Goal: Task Accomplishment & Management: Manage account settings

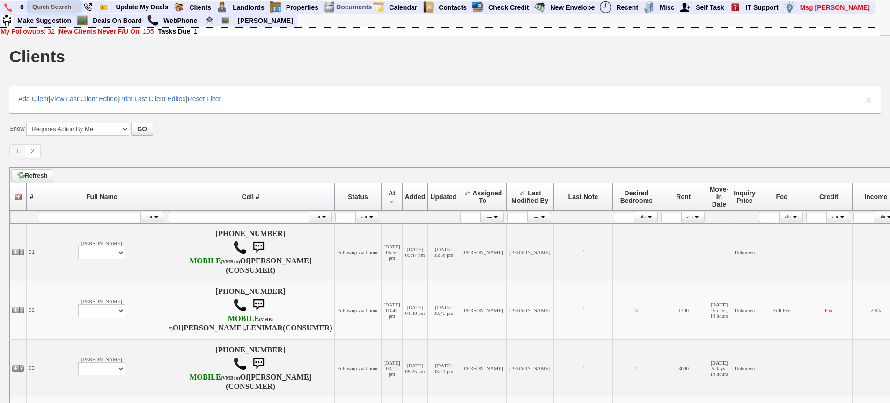
click at [73, 7] on input "text" at bounding box center [55, 7] width 52 height 12
paste input "914-314-1925"
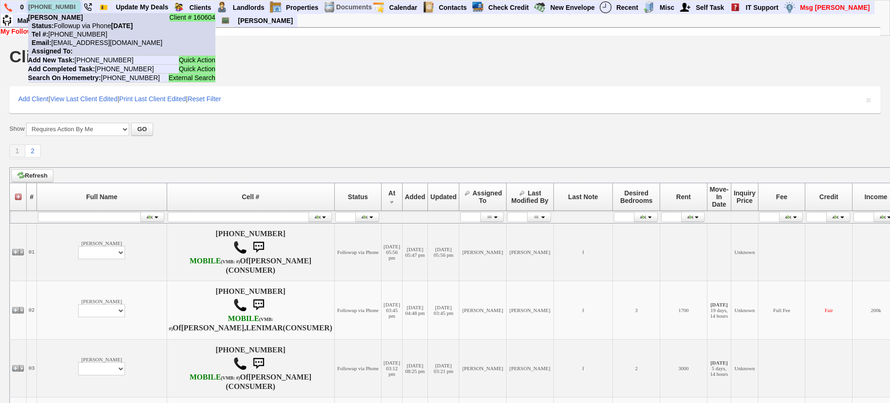
type input "914-314-1925"
click at [78, 25] on nobr "Status: Followup via Phone Thursday, September 25th, 2025" at bounding box center [80, 25] width 105 height 7
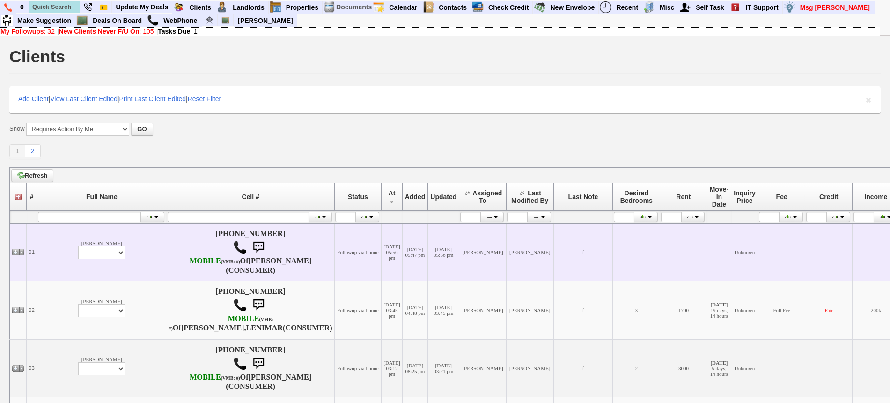
scroll to position [59, 0]
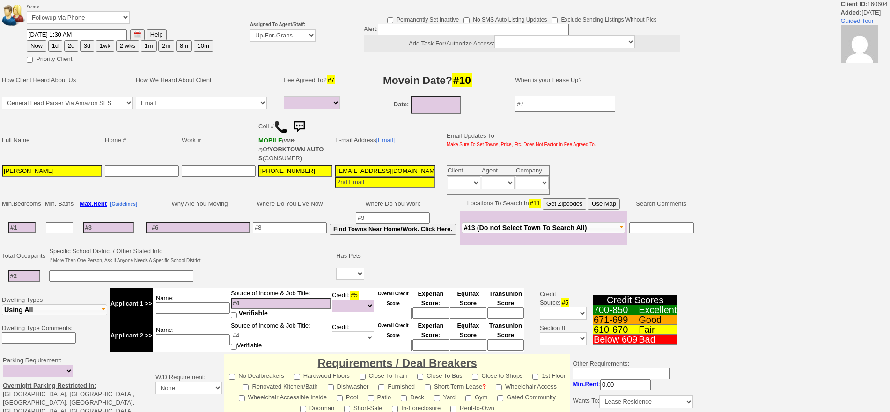
select select
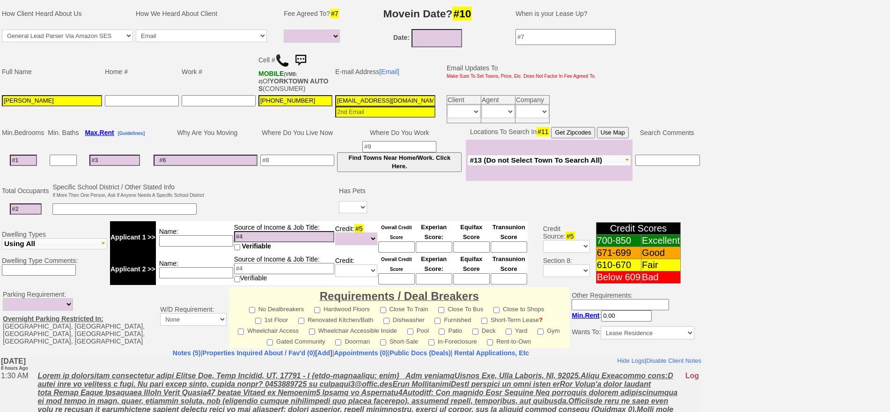
scroll to position [38, 0]
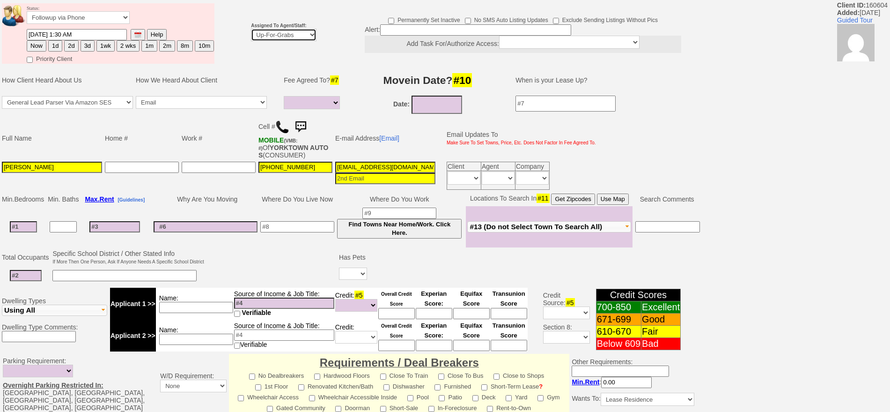
drag, startPoint x: 276, startPoint y: 28, endPoint x: 276, endPoint y: 38, distance: 9.8
click at [276, 29] on select "Up-For-Grabs ***** STAFF ***** Bob Bruno 914-419-3579 Cristy Liberto 914-486-10…" at bounding box center [284, 35] width 66 height 13
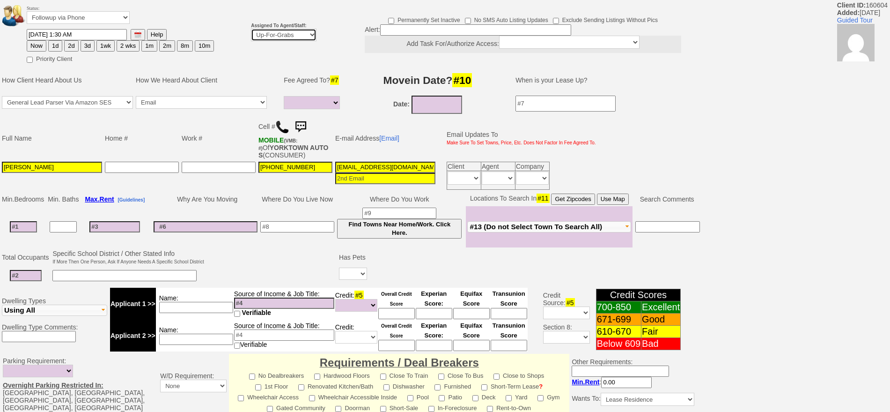
select select "148"
click at [251, 29] on select "Up-For-Grabs ***** STAFF ***** [PERSON_NAME] [PHONE_NUMBER] [PERSON_NAME] [PHON…" at bounding box center [284, 35] width 66 height 13
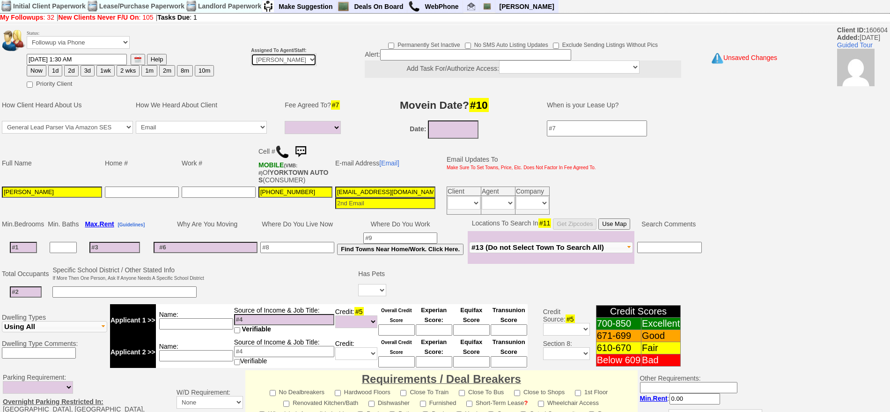
scroll to position [0, 0]
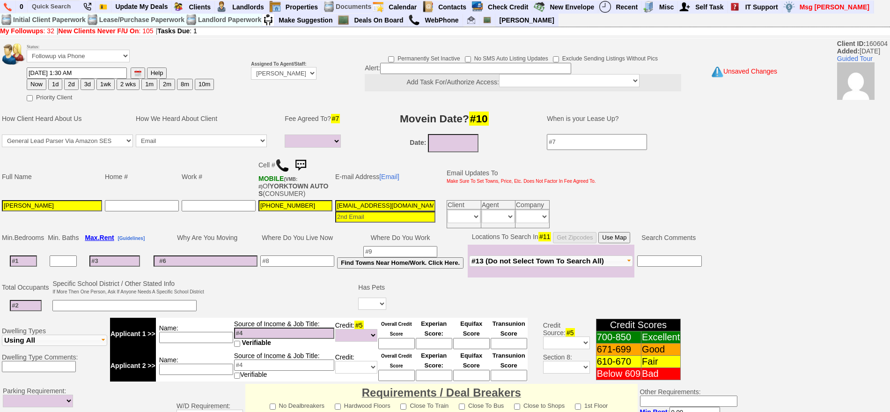
drag, startPoint x: 56, startPoint y: 82, endPoint x: 332, endPoint y: 127, distance: 279.1
click at [56, 82] on button "1d" at bounding box center [55, 84] width 14 height 11
click at [43, 81] on button "Now" at bounding box center [37, 84] width 20 height 11
type input "09/25/2025 09:45 AM"
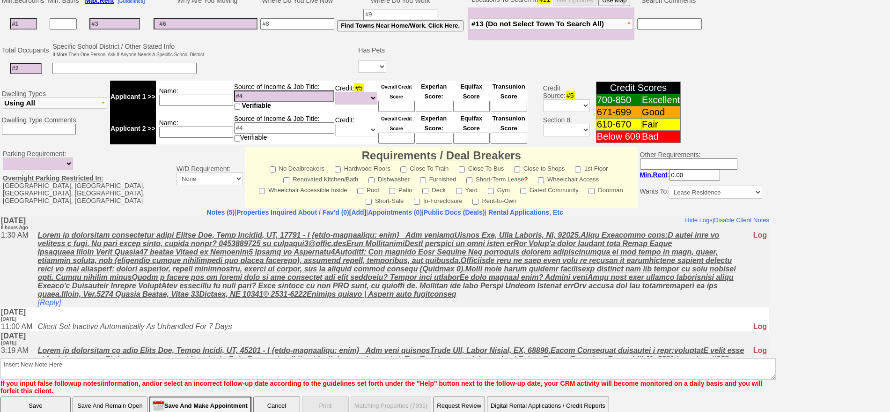
scroll to position [263, 0]
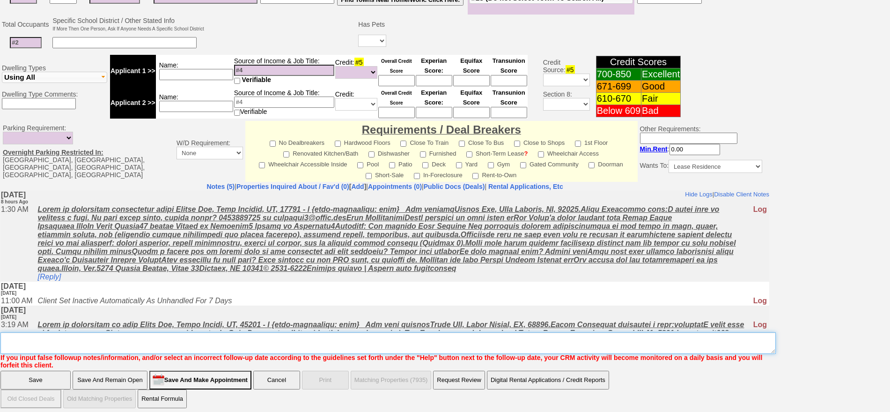
click at [404, 342] on textarea "Insert New Note Here" at bounding box center [388, 343] width 776 height 22
type textarea "f"
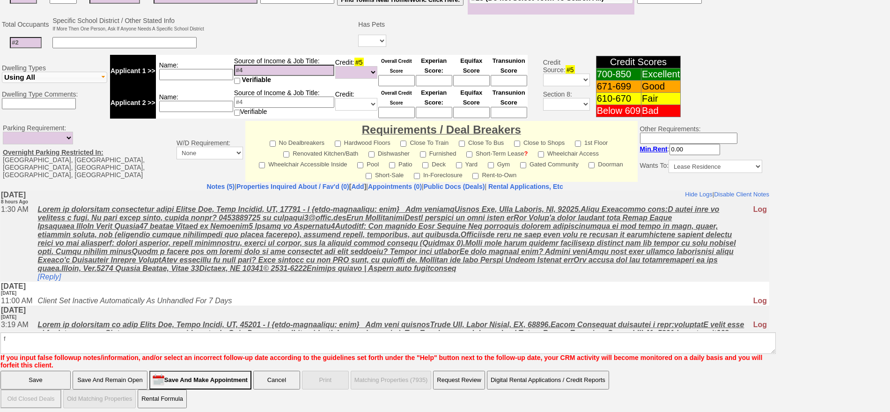
click input "Save" at bounding box center [35, 379] width 70 height 19
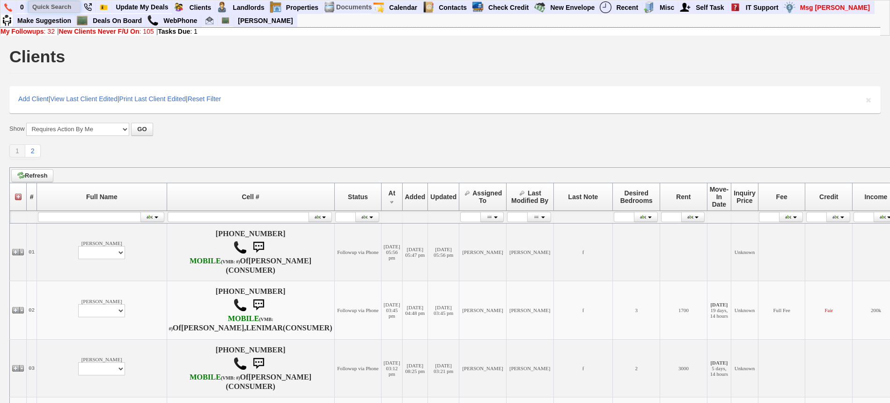
click at [46, 5] on input "text" at bounding box center [55, 7] width 52 height 12
paste input "[PERSON_NAME]"
click at [69, 7] on input "Gabriela Rivera" at bounding box center [55, 7] width 52 height 12
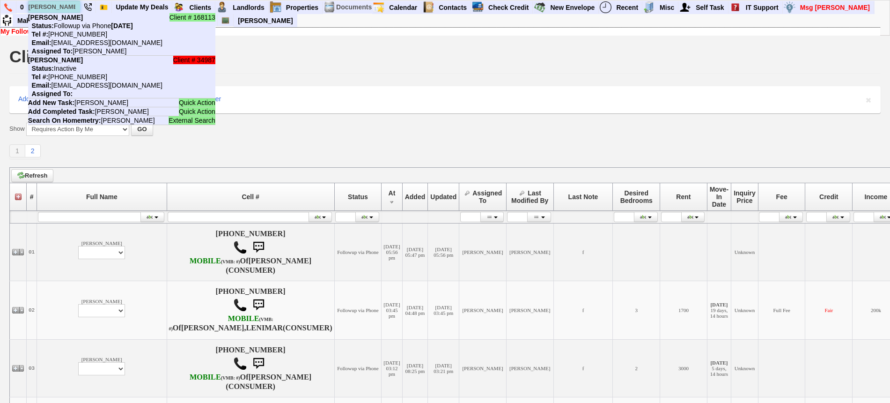
click at [69, 7] on input "Gabriela Rivera" at bounding box center [55, 7] width 52 height 12
paste input "[PHONE_NUMBER]"
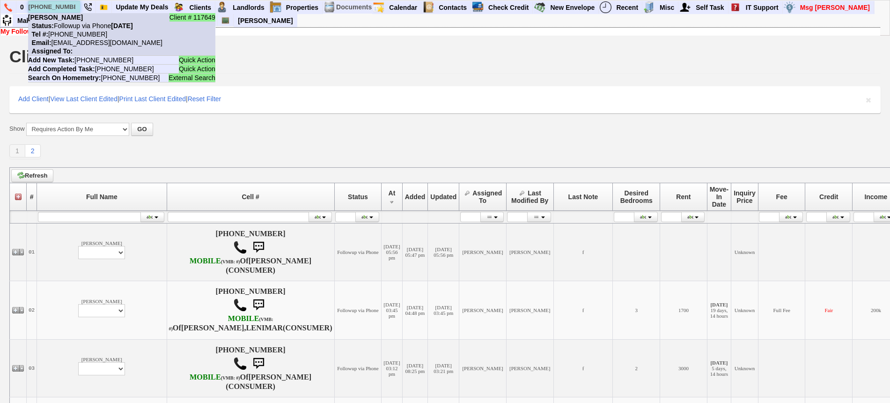
type input "[PHONE_NUMBER]"
click at [81, 22] on nobr "Status: Followup via Phone Wednesday, September 24th, 2025" at bounding box center [80, 25] width 105 height 7
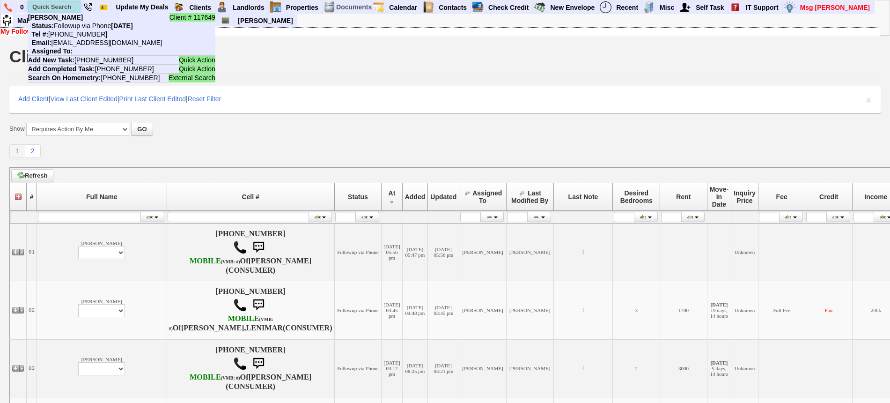
click at [54, 6] on input "text" at bounding box center [55, 7] width 52 height 12
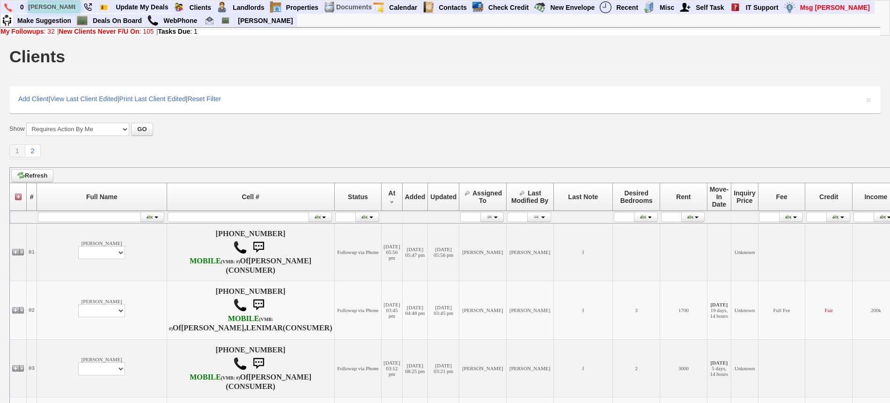
click at [67, 6] on input "kathy" at bounding box center [55, 7] width 52 height 12
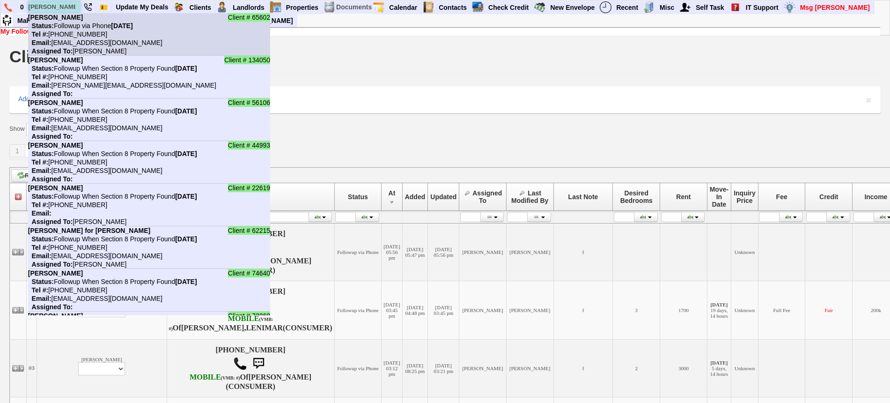
type input "kathy"
click at [70, 33] on nobr "Tel #: 914-943-0933" at bounding box center [67, 33] width 79 height 7
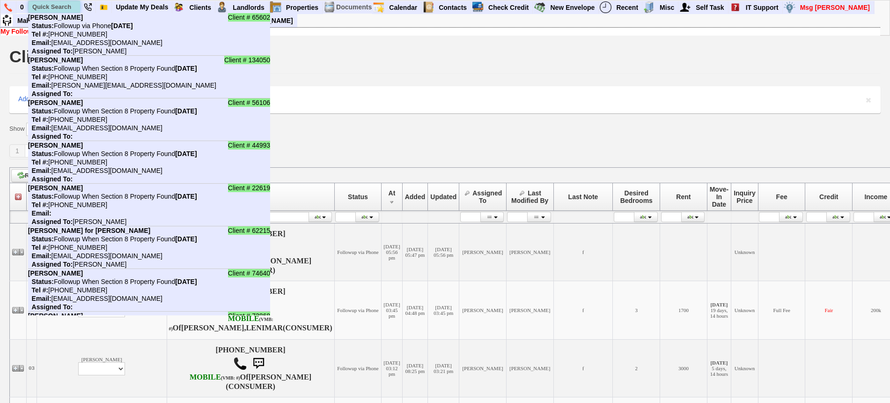
click at [62, 4] on input "text" at bounding box center [55, 7] width 52 height 12
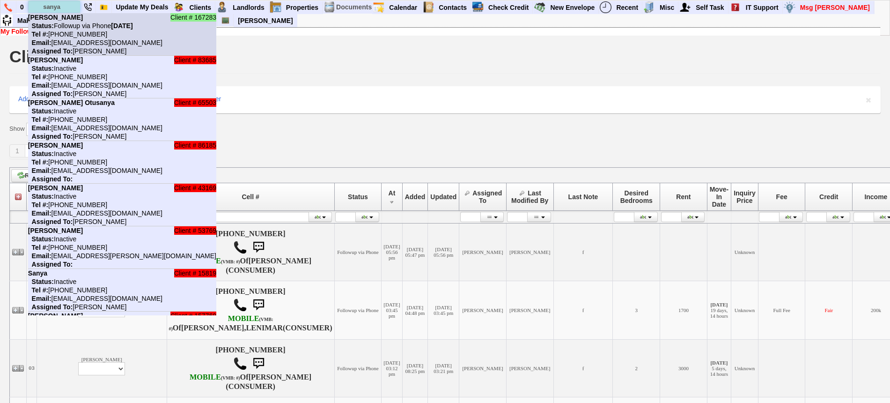
type input "sanya"
click at [73, 21] on li "Client # 167283 Sanya Qaisar Status: Followup via Phone Wednesday, September 24…" at bounding box center [122, 34] width 188 height 43
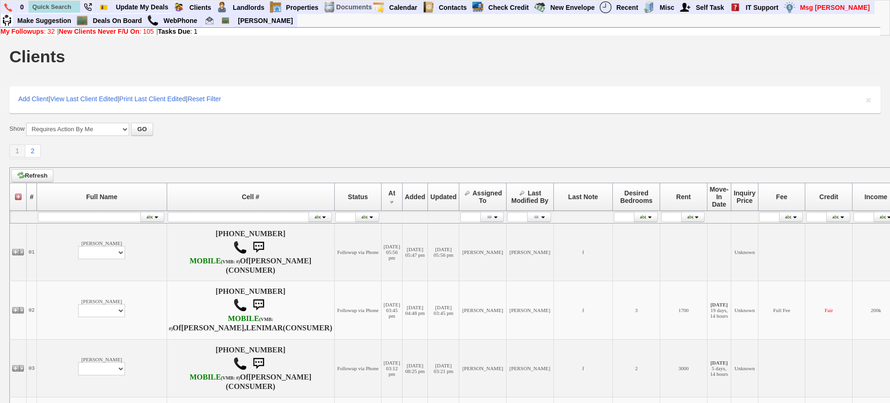
click at [308, 124] on form "Show All New Clients Never Followed-Up On -------------------------------------…" at bounding box center [445, 129] width 872 height 13
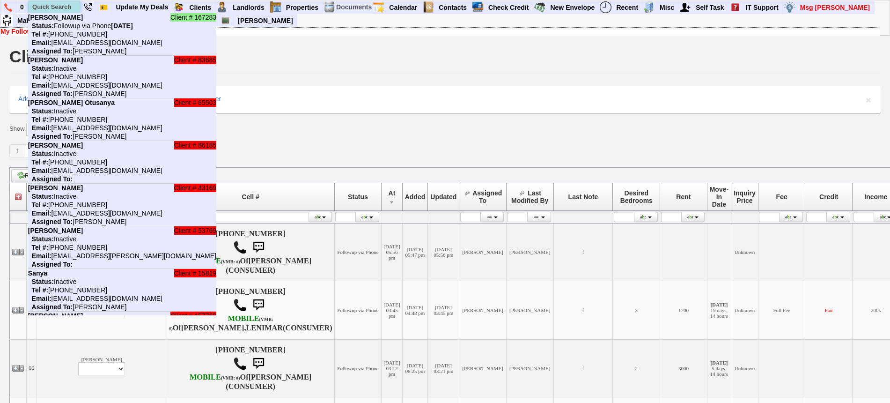
click at [59, 8] on input "text" at bounding box center [55, 7] width 52 height 12
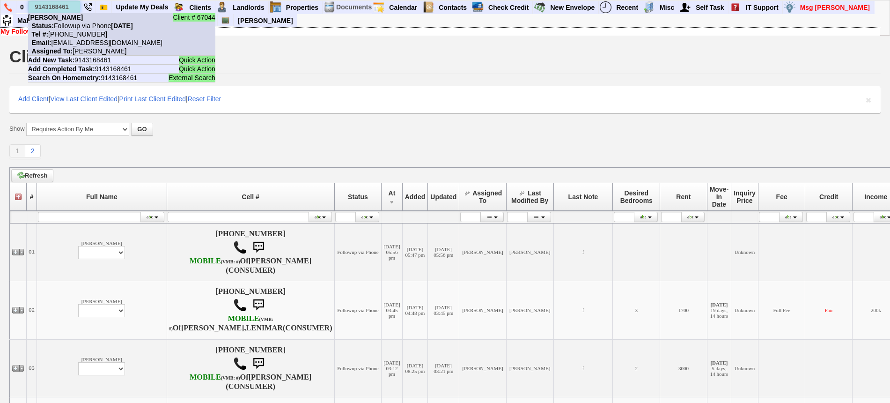
type input "9143168461"
click at [74, 19] on li "Client # 67044 Roosevelt Status: Followup via Phone Wednesday, September 24th, …" at bounding box center [121, 34] width 187 height 43
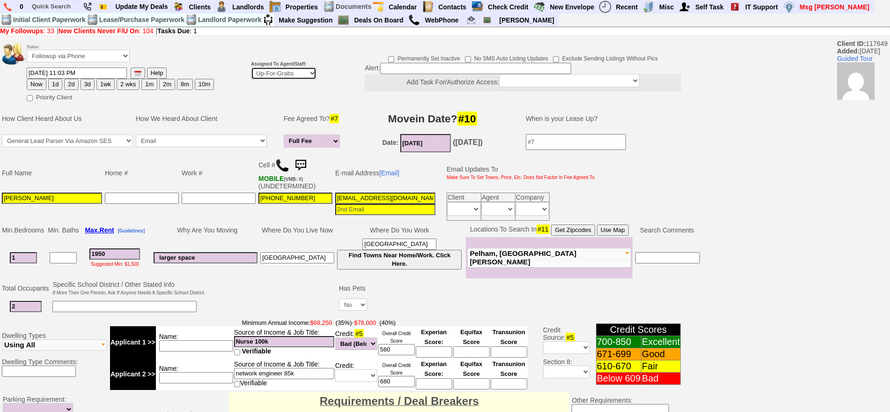
click at [254, 70] on select "Up-For-Grabs ***** STAFF ***** Bob Bruno 914-419-3579 Cristy Liberto 914-486-10…" at bounding box center [284, 73] width 66 height 13
select select "148"
click at [251, 67] on select "Up-For-Grabs ***** STAFF ***** Bob Bruno 914-419-3579 Cristy Liberto 914-486-10…" at bounding box center [284, 73] width 66 height 13
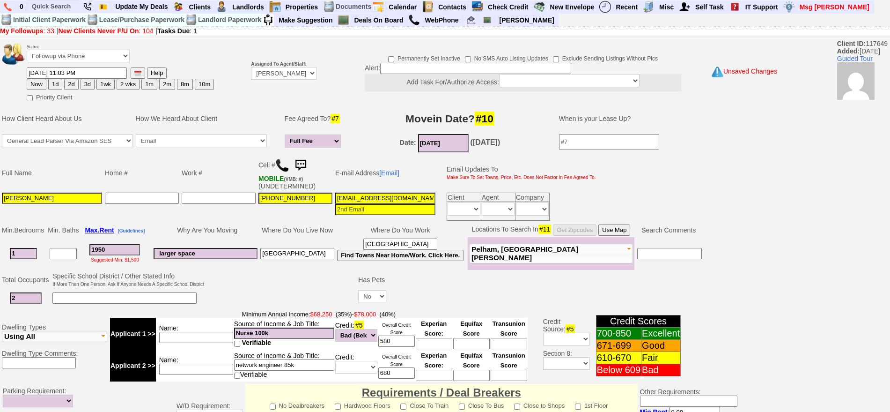
click at [32, 77] on input "09/24/2025 11:03 PM" at bounding box center [77, 72] width 100 height 11
click at [42, 84] on button "Now" at bounding box center [37, 84] width 20 height 11
type input "09/25/2025 09:46 AM"
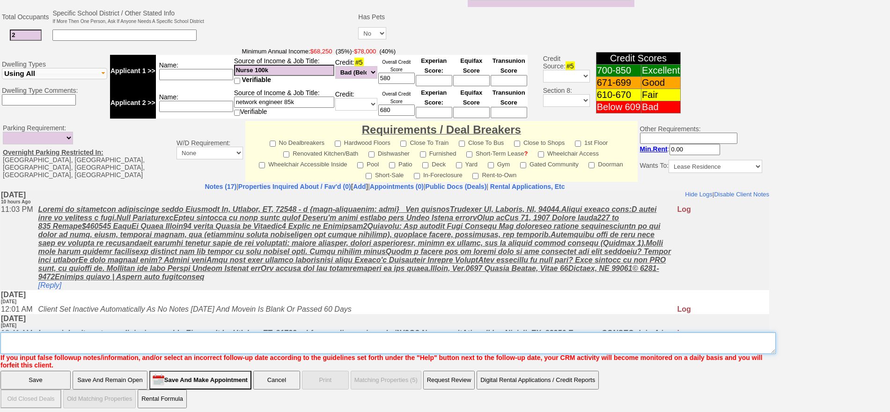
click at [459, 335] on textarea "Insert New Note Here" at bounding box center [388, 343] width 776 height 22
type textarea "f"
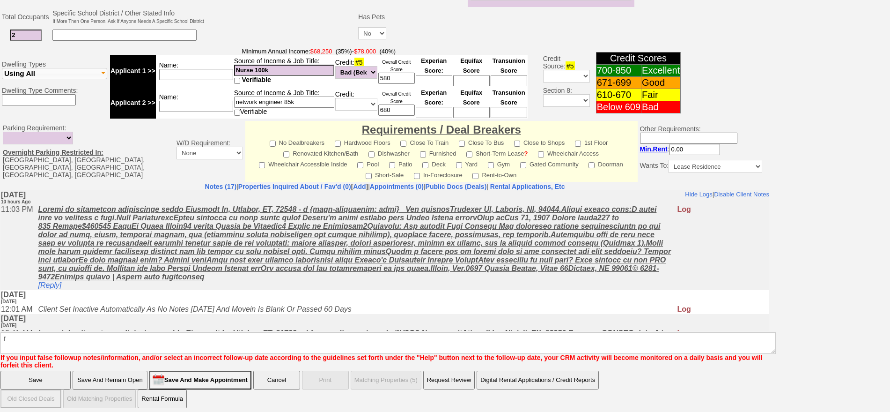
click input "Save" at bounding box center [35, 379] width 70 height 19
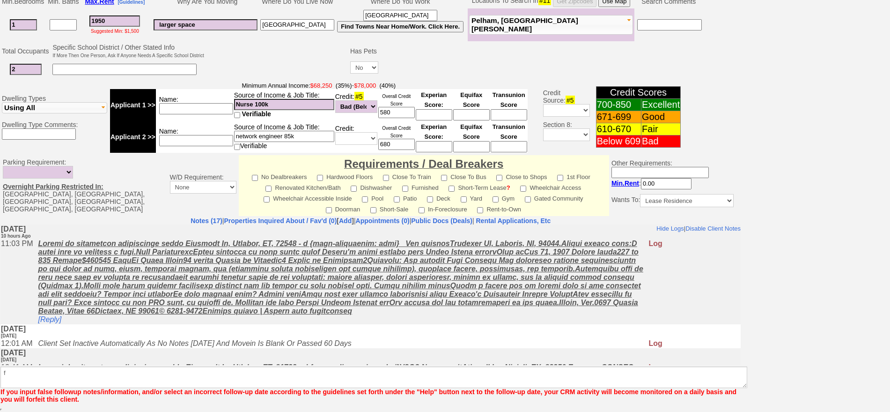
scroll to position [229, 0]
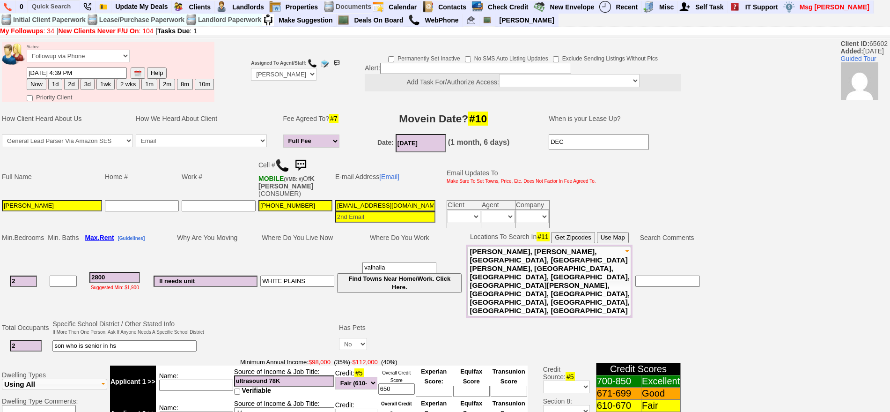
click at [304, 159] on img at bounding box center [300, 165] width 19 height 19
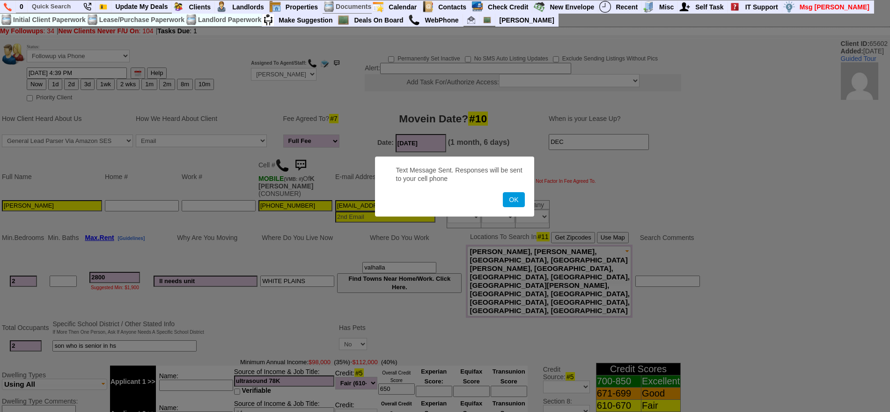
click at [503, 192] on button "OK" at bounding box center [514, 199] width 22 height 15
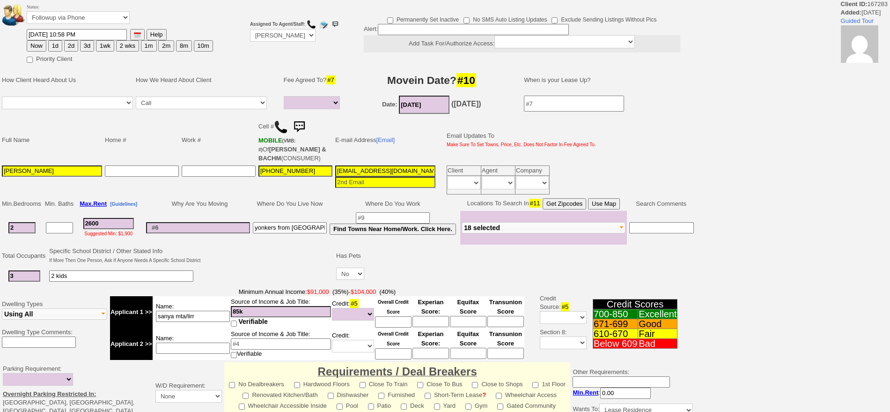
select select
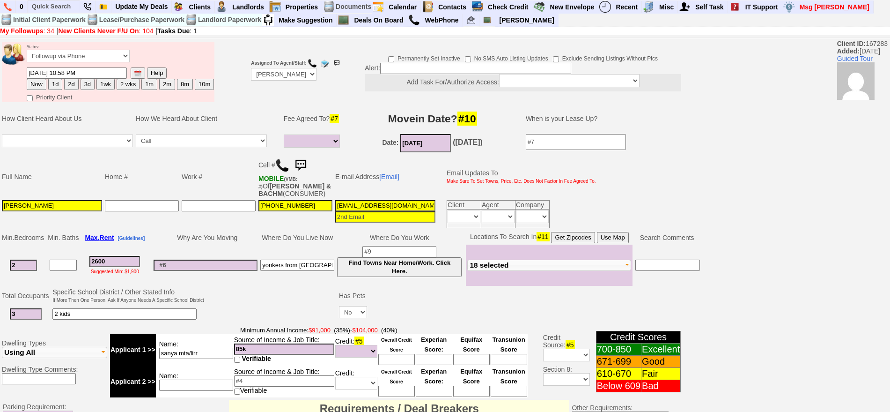
click at [302, 163] on img at bounding box center [300, 165] width 19 height 19
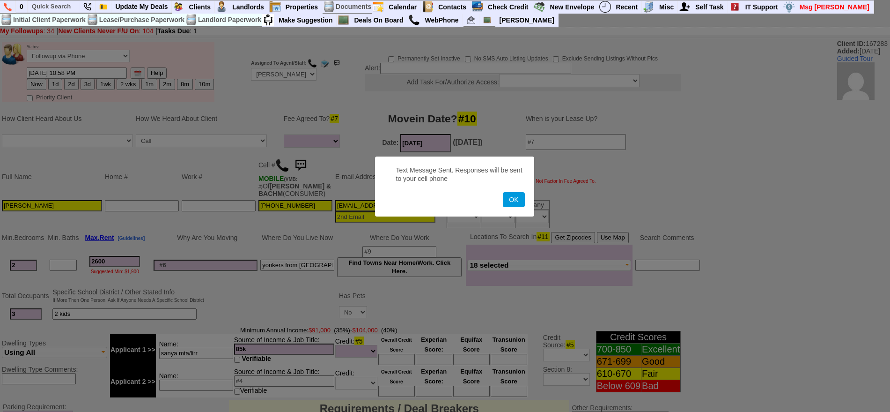
click at [503, 192] on button "OK" at bounding box center [514, 199] width 22 height 15
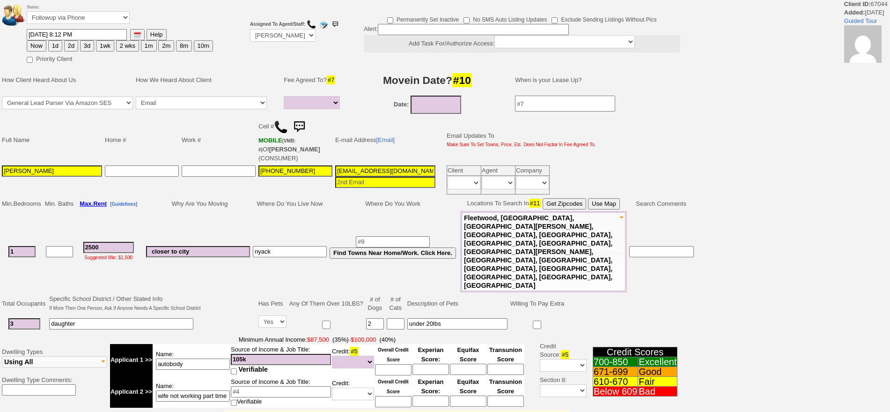
select select
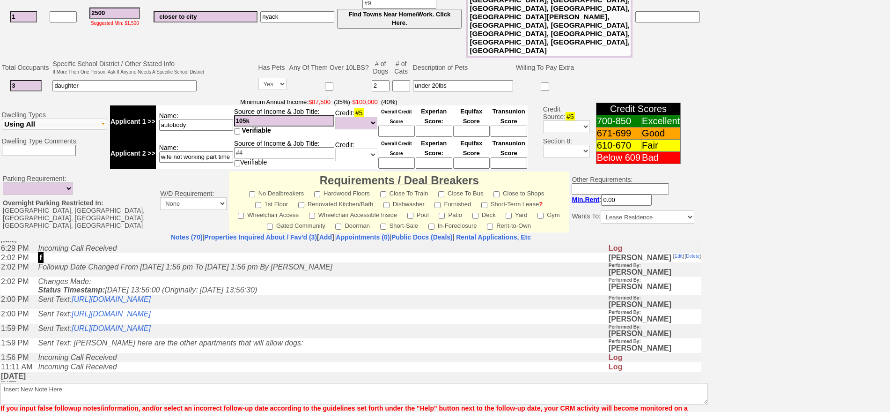
scroll to position [234, 0]
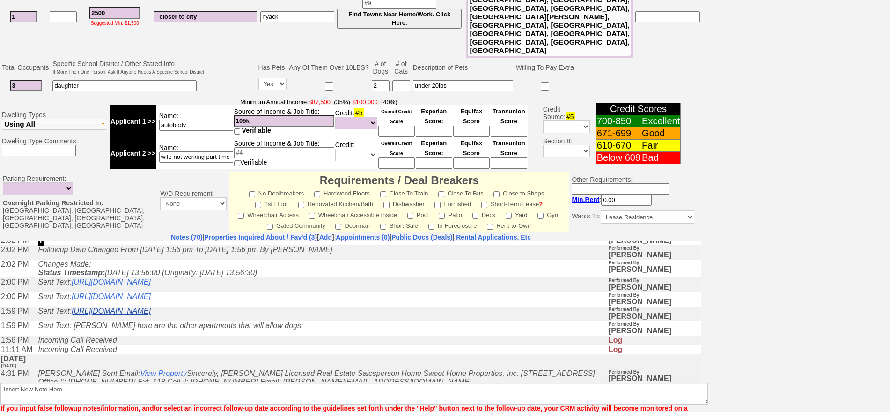
click at [151, 314] on link "[URL][DOMAIN_NAME]" at bounding box center [111, 310] width 79 height 8
click at [151, 300] on link "[URL][DOMAIN_NAME]" at bounding box center [111, 296] width 79 height 8
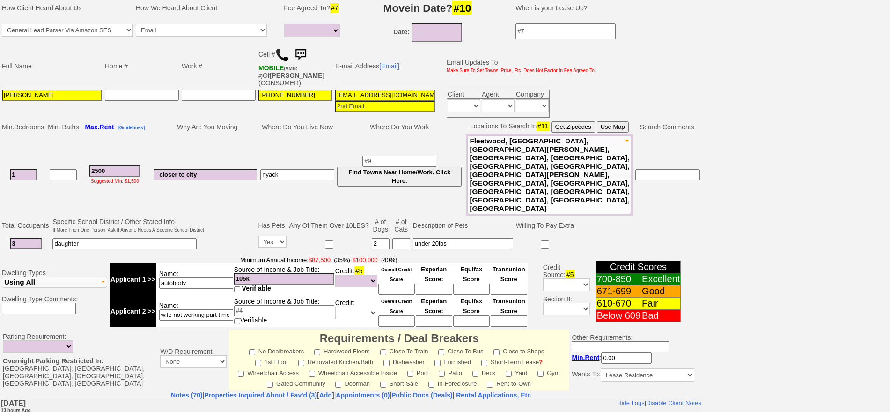
scroll to position [93, 0]
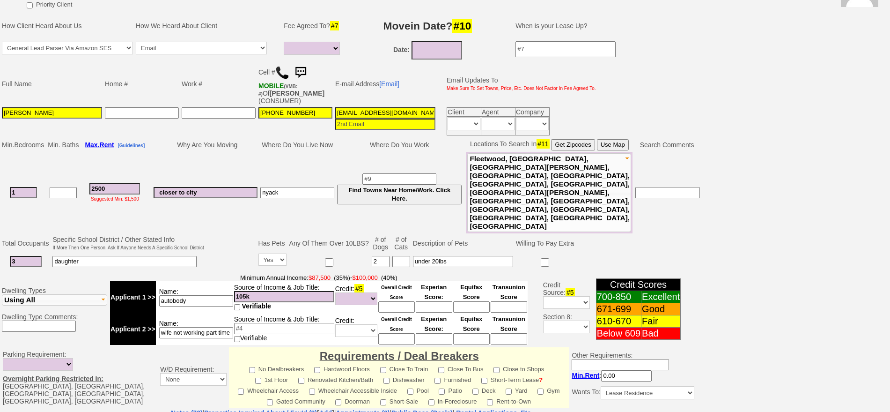
click at [611, 141] on button "Use Map" at bounding box center [613, 144] width 32 height 11
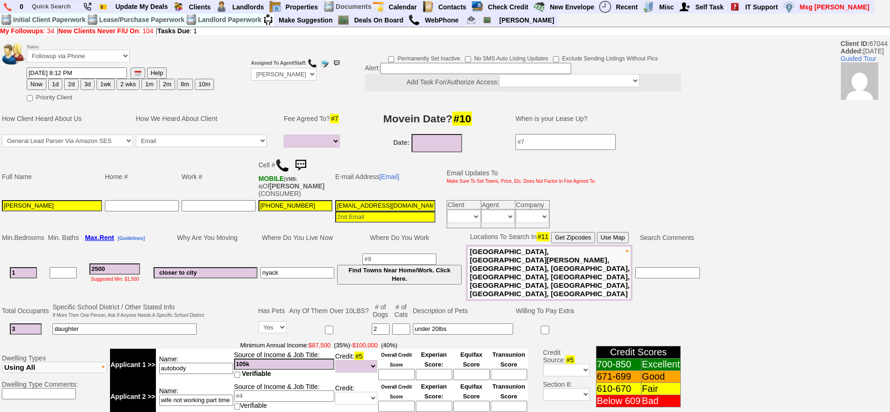
scroll to position [283, 0]
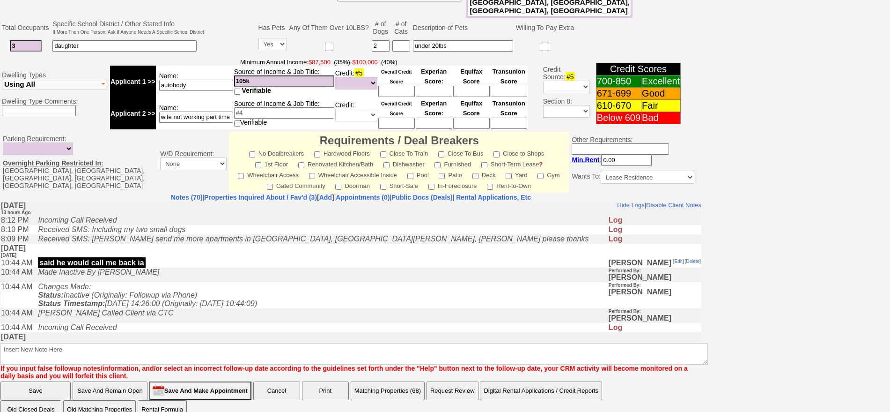
click at [136, 381] on input "Save And Remain Open" at bounding box center [110, 390] width 75 height 19
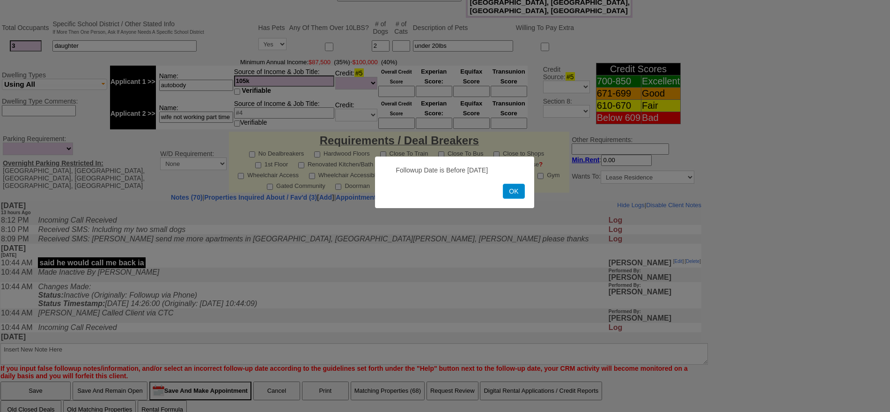
click at [504, 191] on div "OK" at bounding box center [454, 191] width 140 height 15
click at [509, 190] on button "OK" at bounding box center [514, 191] width 22 height 15
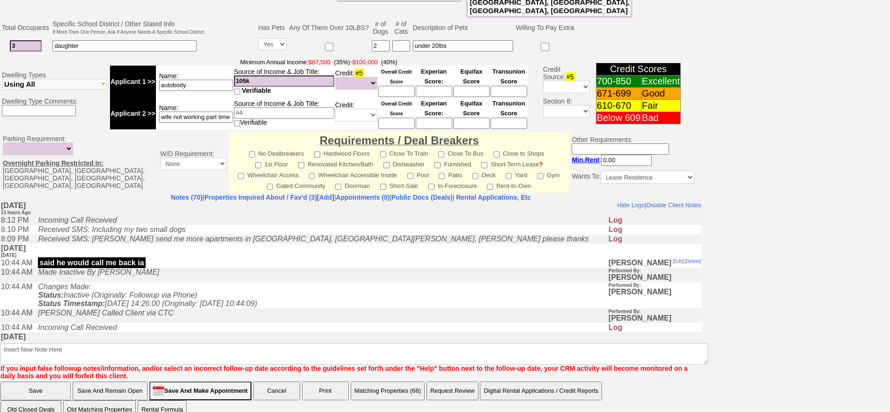
scroll to position [107, 0]
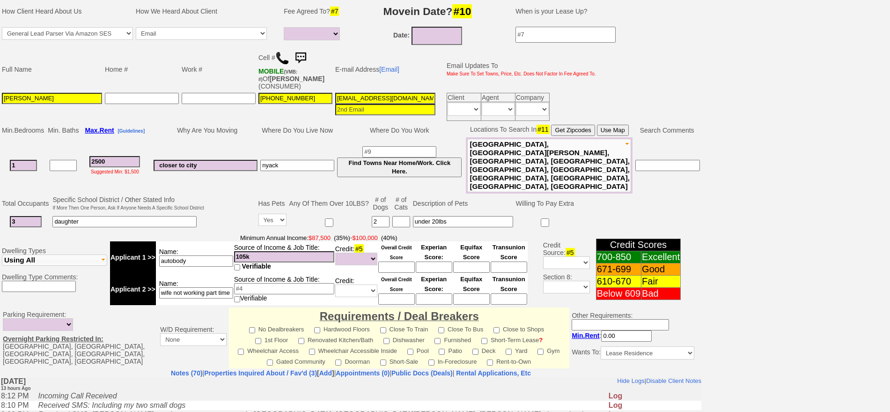
click at [121, 156] on input "2500" at bounding box center [114, 161] width 51 height 11
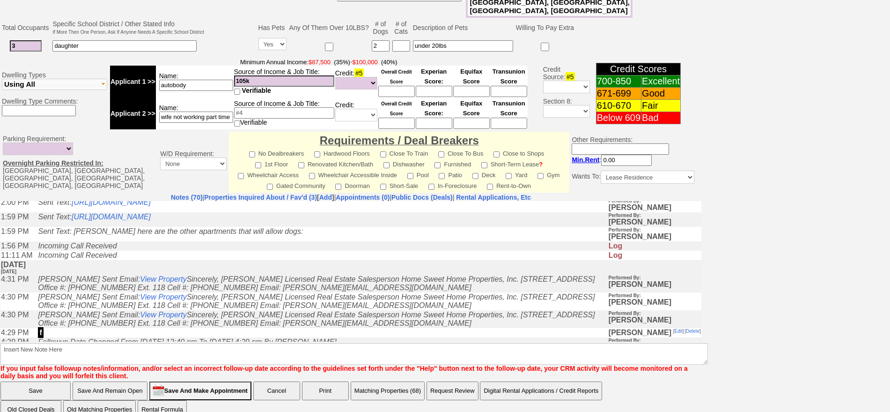
scroll to position [293, 0]
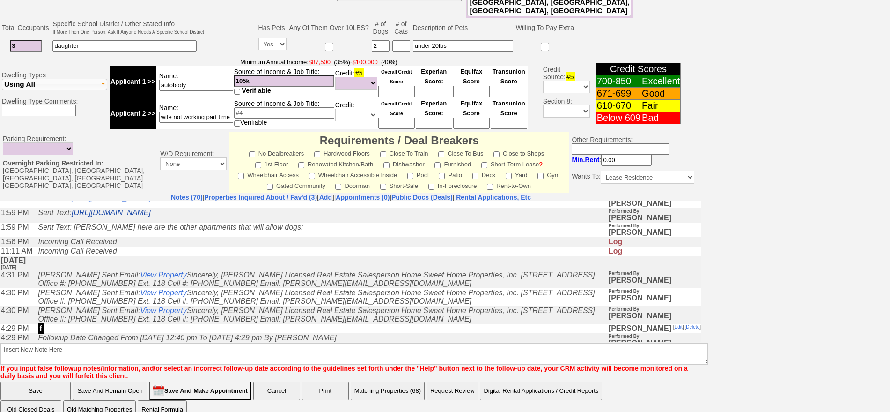
click at [151, 216] on link "[URL][DOMAIN_NAME]" at bounding box center [111, 212] width 79 height 8
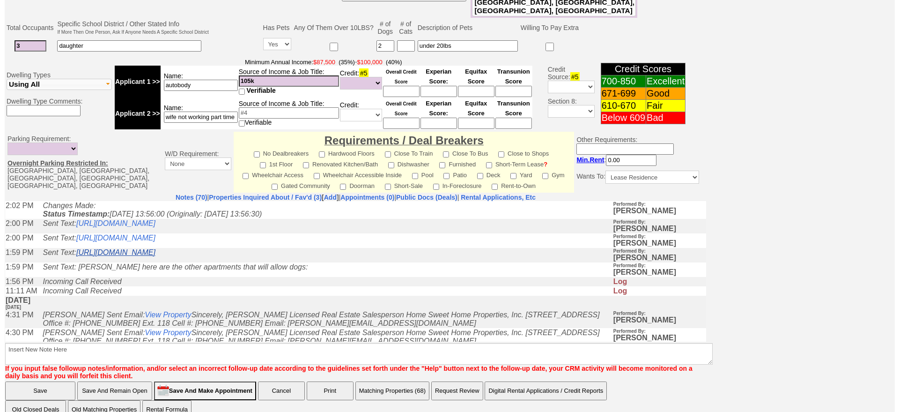
scroll to position [234, 0]
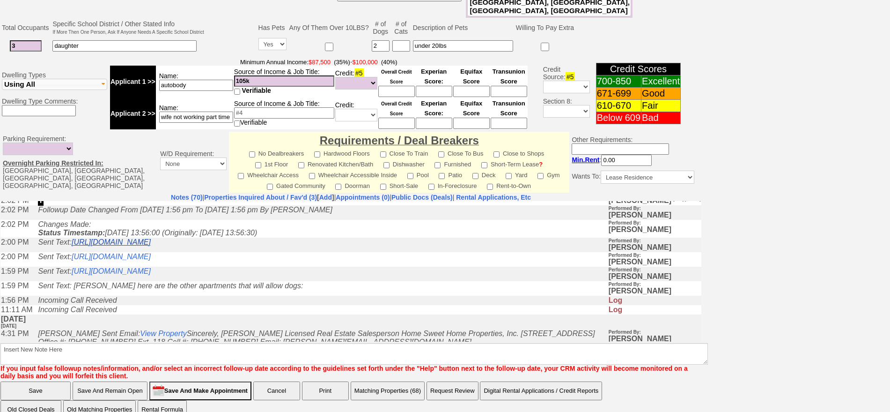
click at [151, 245] on link "[URL][DOMAIN_NAME]" at bounding box center [111, 241] width 79 height 8
click at [401, 381] on button "Matching Properties (68)" at bounding box center [388, 390] width 74 height 19
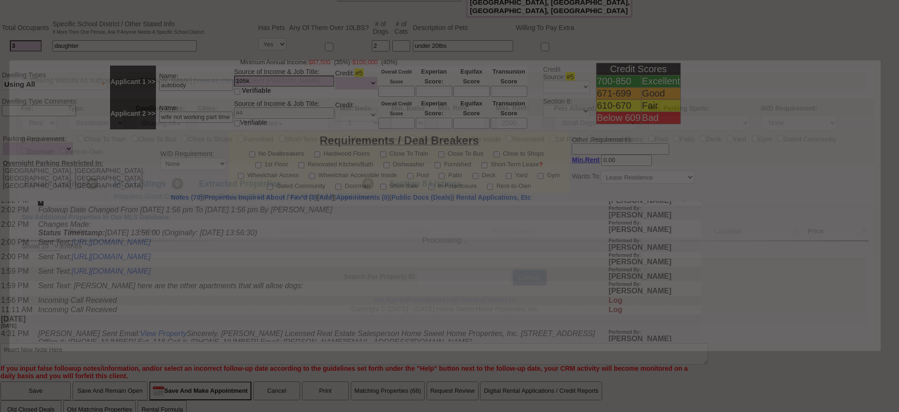
scroll to position [0, 0]
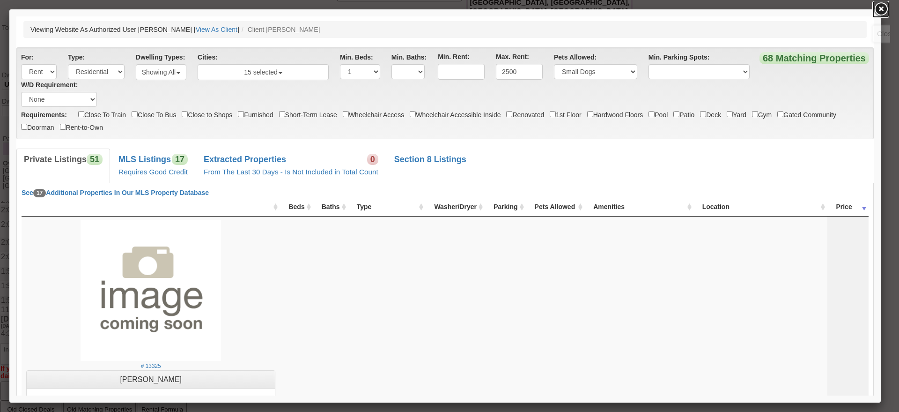
click at [875, 7] on link at bounding box center [880, 9] width 17 height 17
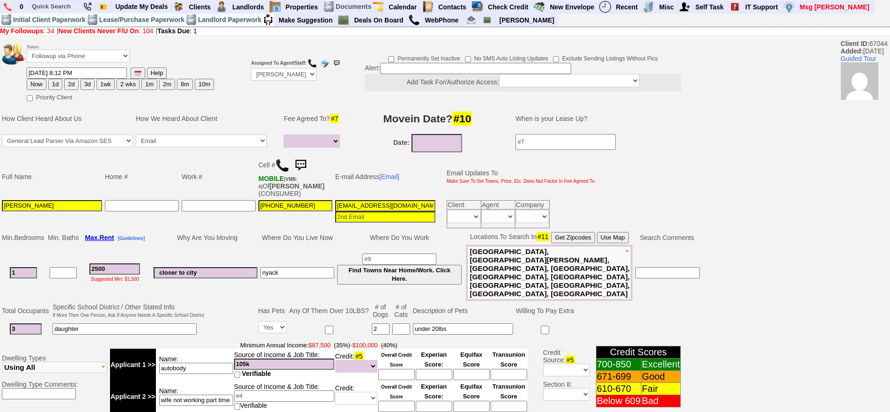
drag, startPoint x: 121, startPoint y: 260, endPoint x: 0, endPoint y: 244, distance: 122.4
click at [1, 250] on tr "1 2500 Suggested Min: $1,500 closer to city nyack Find Towns Near Home/Work. Cl…" at bounding box center [350, 272] width 701 height 56
type input "28"
select select
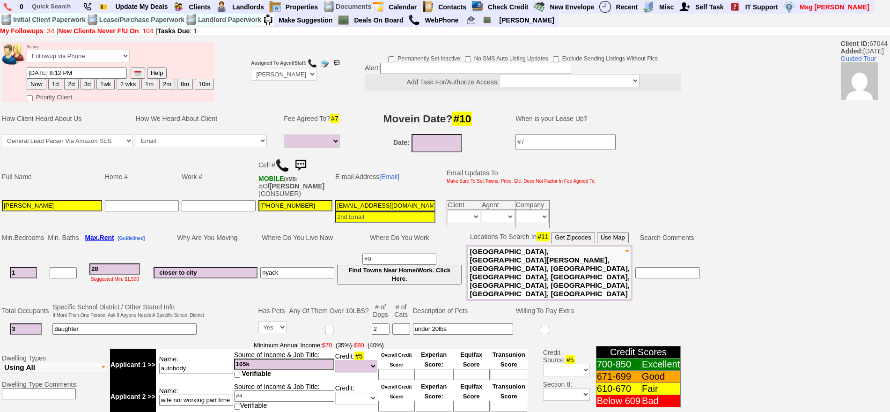
type input "280"
select select
type input "2800"
select select
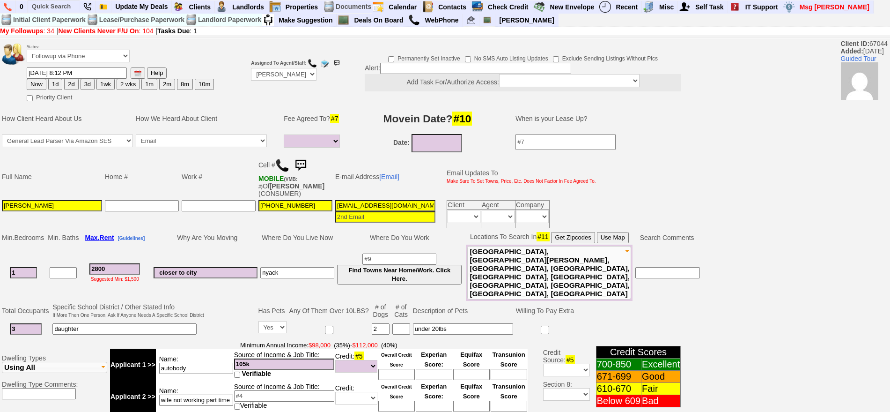
scroll to position [283, 0]
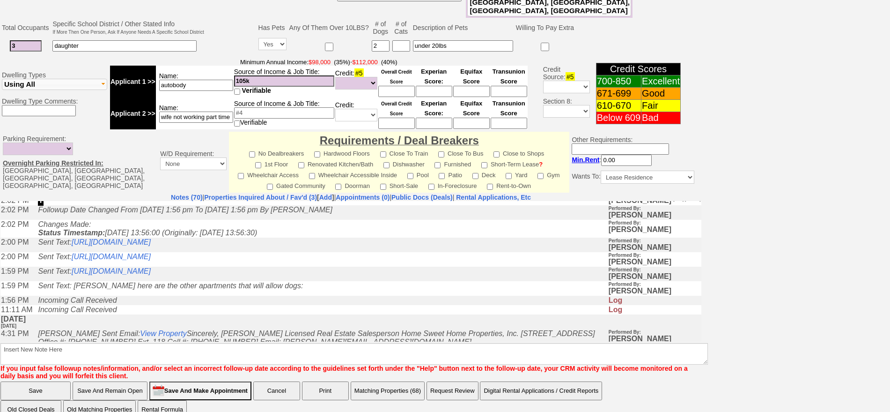
type input "2800"
select select
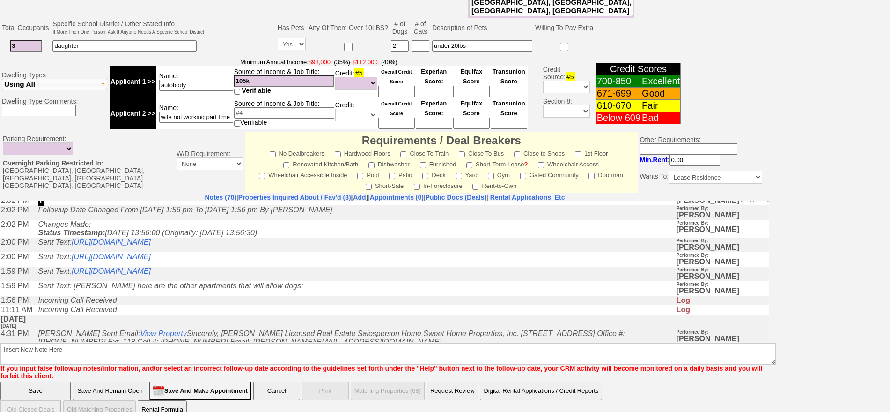
scroll to position [270, 0]
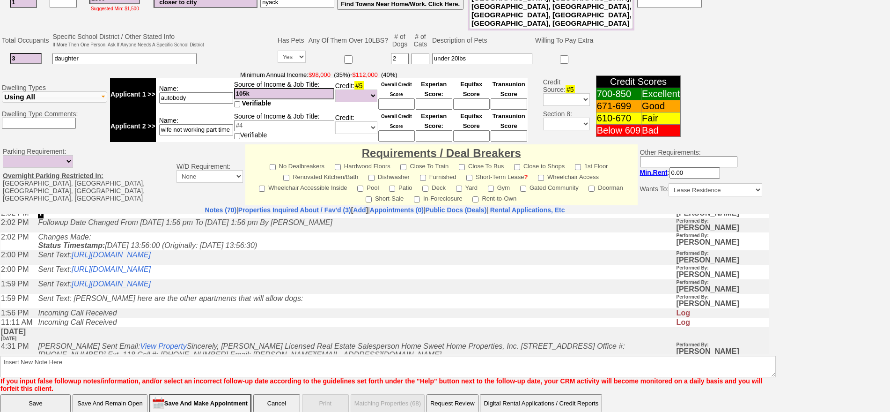
click at [118, 394] on input "Save And Remain Open" at bounding box center [110, 403] width 75 height 19
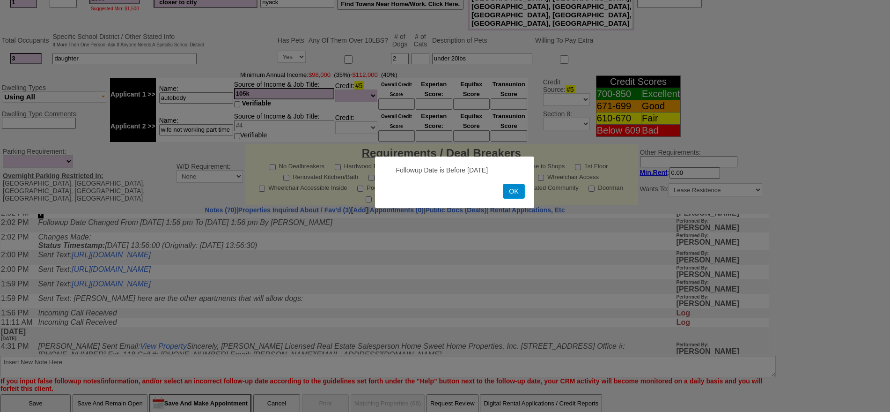
click at [514, 189] on button "OK" at bounding box center [514, 191] width 22 height 15
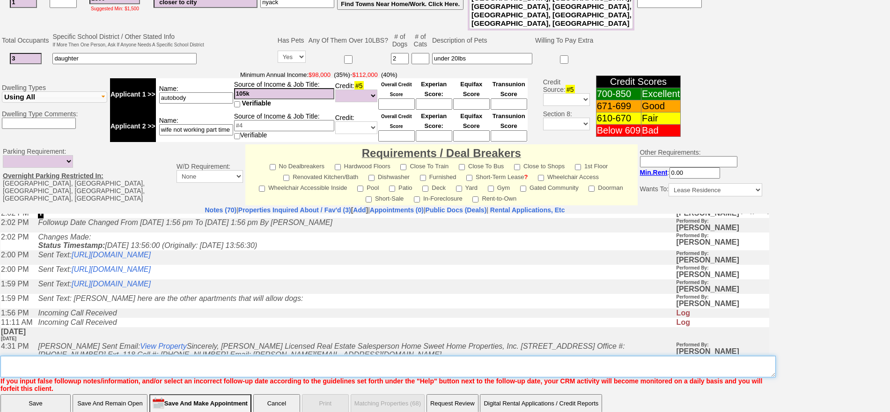
click at [512, 355] on textarea "Insert New Note Here" at bounding box center [388, 366] width 776 height 22
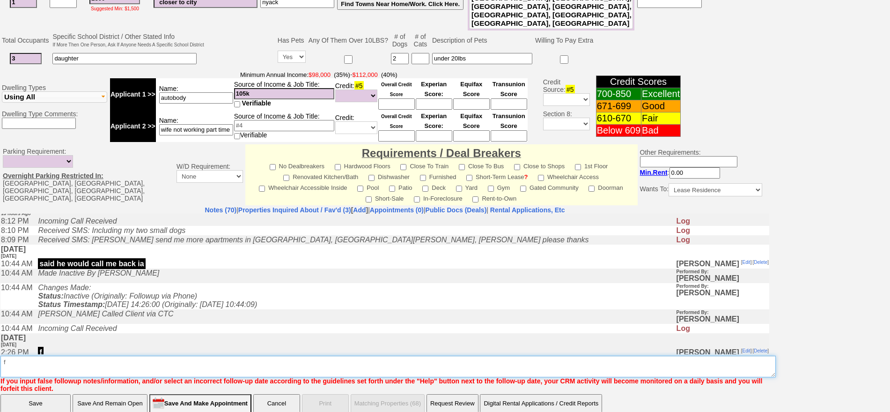
scroll to position [0, 0]
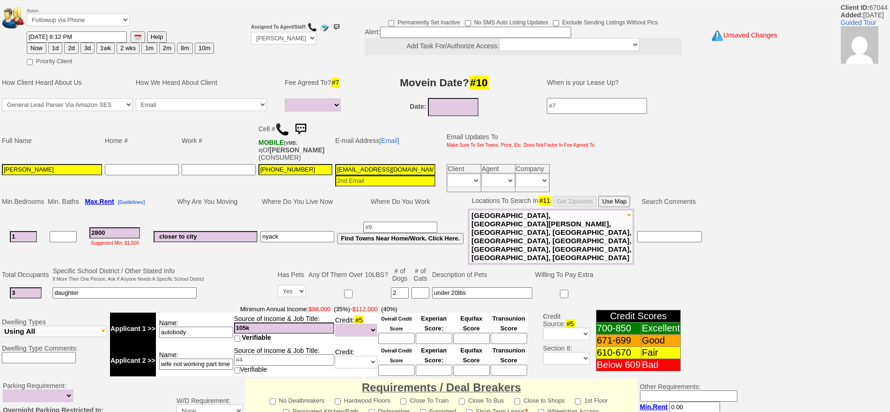
type textarea "f"
click at [41, 47] on button "Now" at bounding box center [37, 48] width 20 height 11
type input "09/25/2025 09:50 AM"
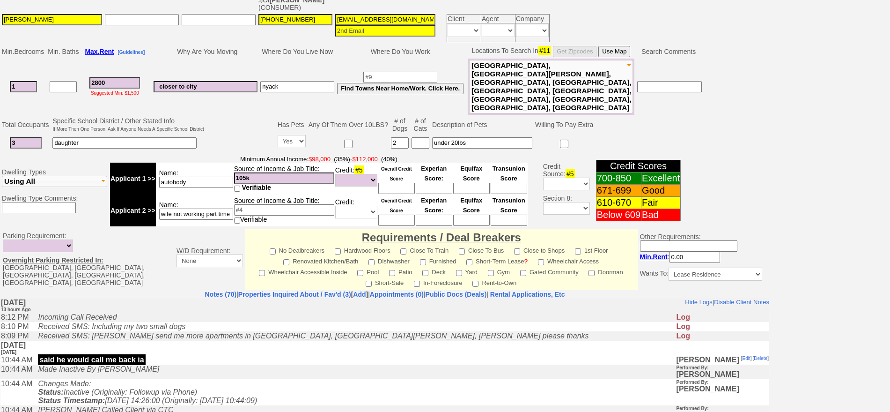
scroll to position [270, 0]
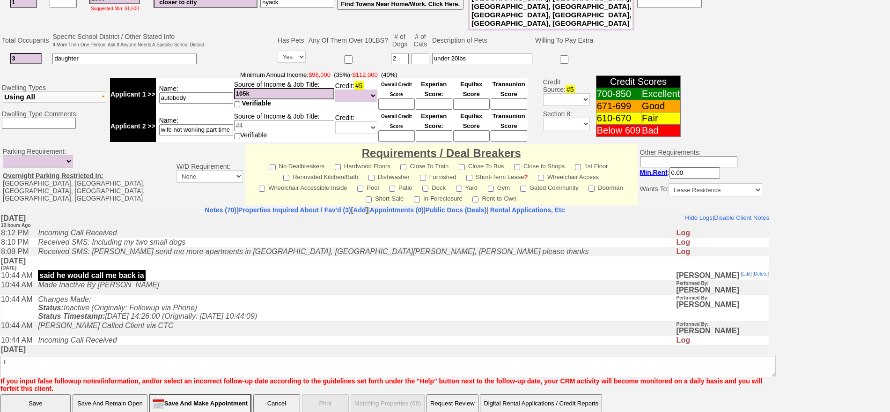
click at [107, 394] on input "Save And Remain Open" at bounding box center [110, 403] width 75 height 19
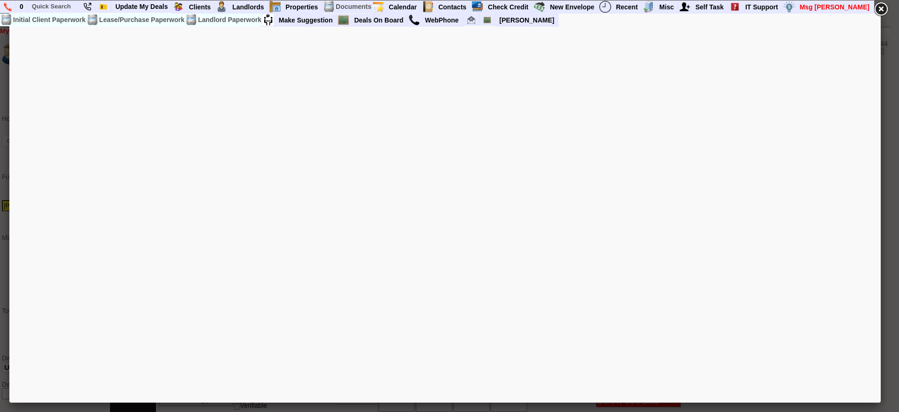
select select
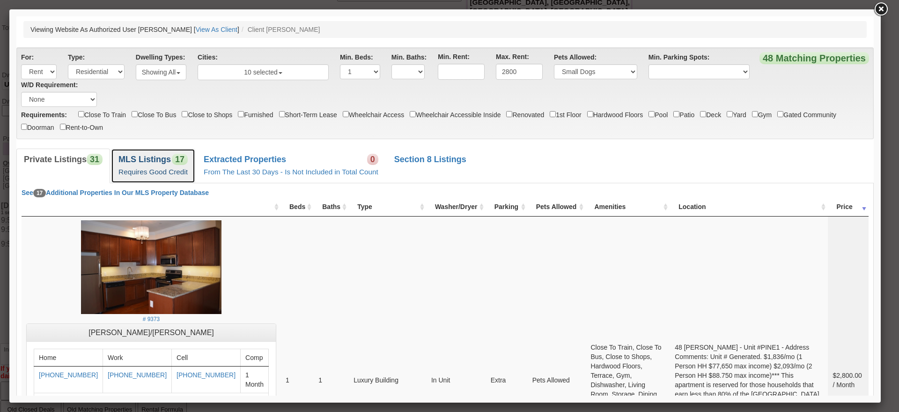
click at [159, 161] on b "MLS Listings" at bounding box center [144, 159] width 52 height 9
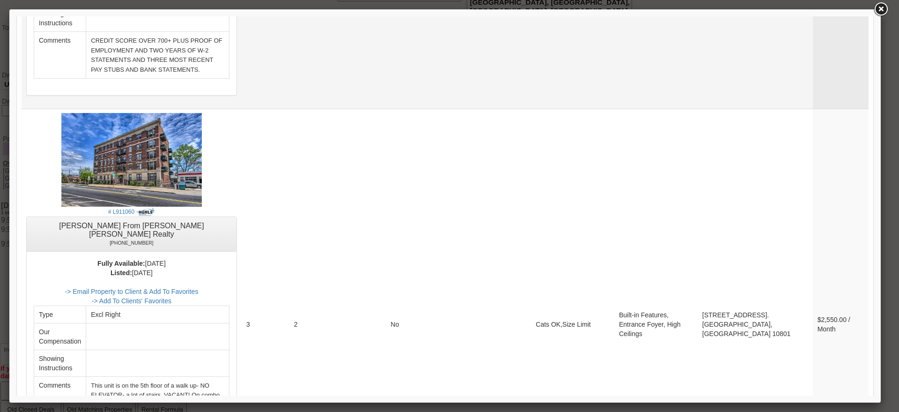
scroll to position [3617, 0]
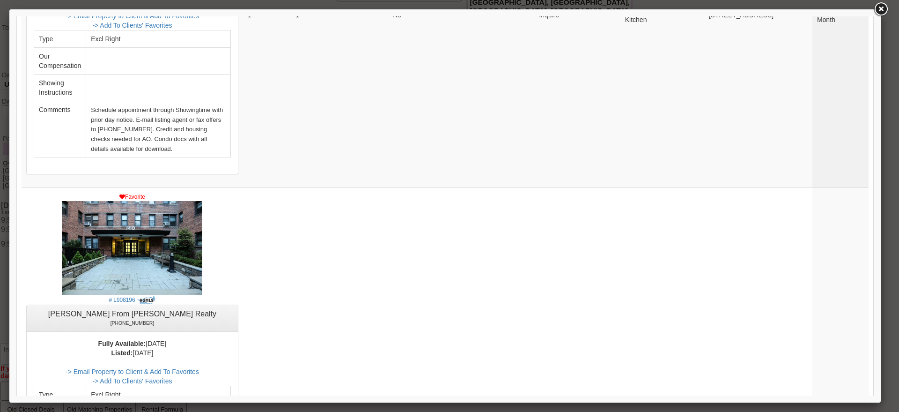
scroll to position [75, 0]
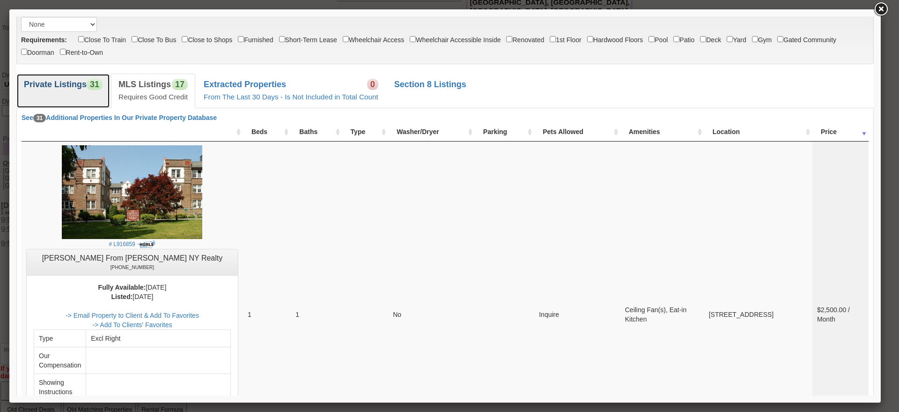
click at [80, 97] on link "Private Listings 31" at bounding box center [63, 91] width 94 height 34
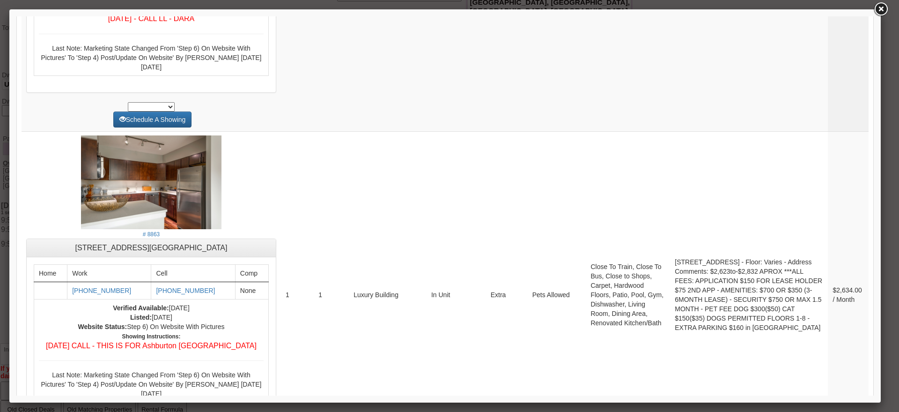
drag, startPoint x: 868, startPoint y: 99, endPoint x: 901, endPoint y: 365, distance: 268.1
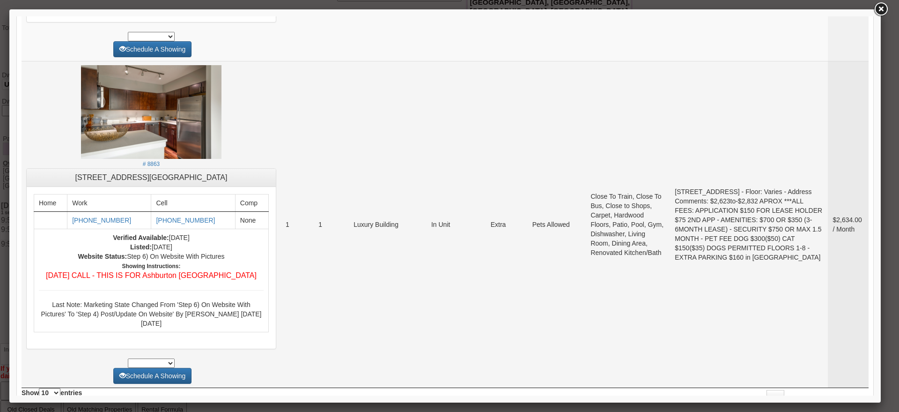
scroll to position [3539, 0]
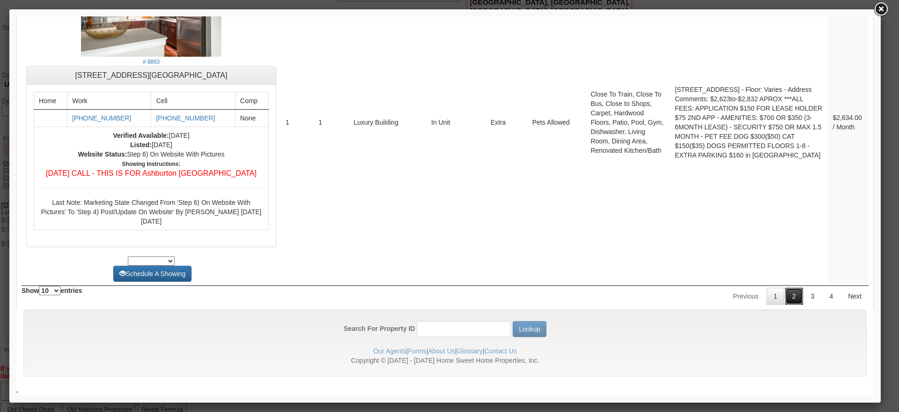
click at [790, 304] on link "2" at bounding box center [794, 296] width 18 height 17
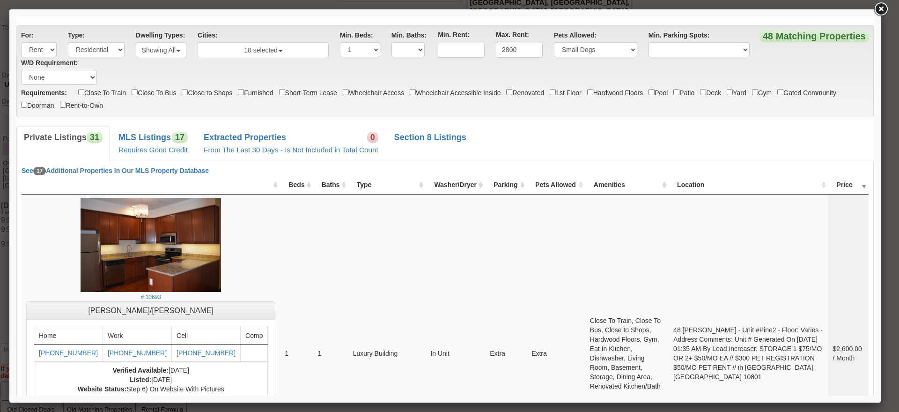
scroll to position [0, 0]
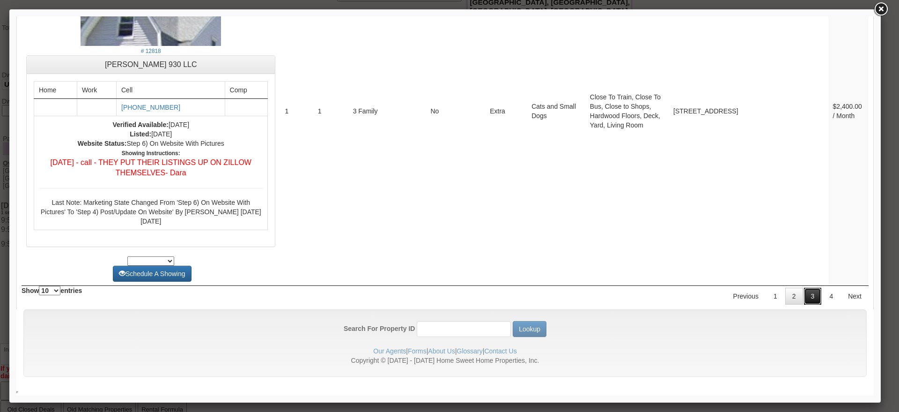
click at [804, 296] on link "3" at bounding box center [813, 296] width 18 height 17
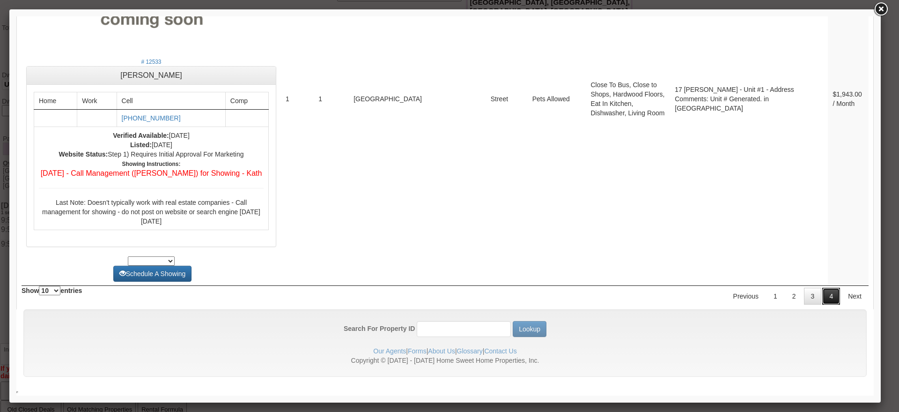
click at [827, 294] on link "4" at bounding box center [831, 296] width 18 height 17
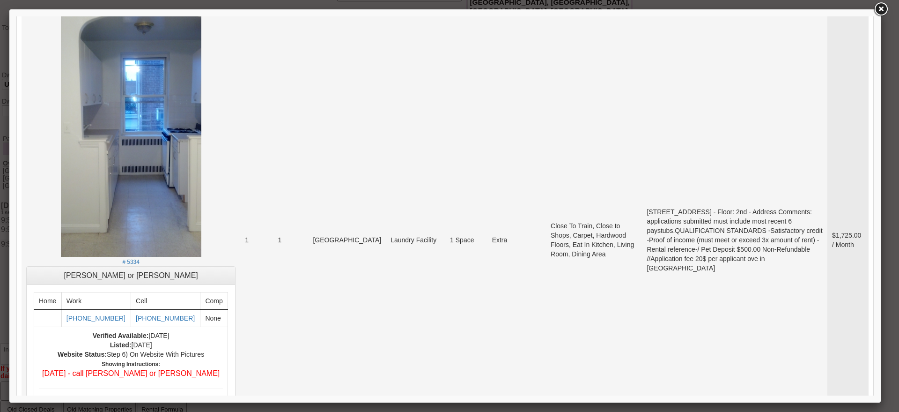
scroll to position [63, 0]
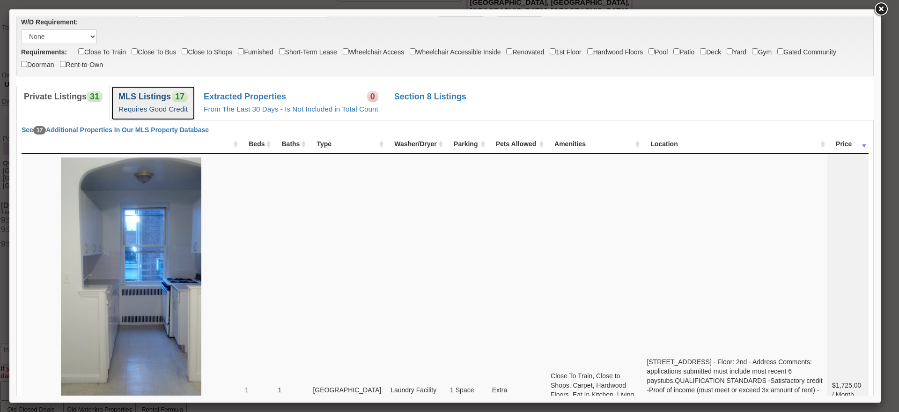
click at [162, 103] on link "MLS Listings 17 Requires Good Credit" at bounding box center [153, 103] width 84 height 34
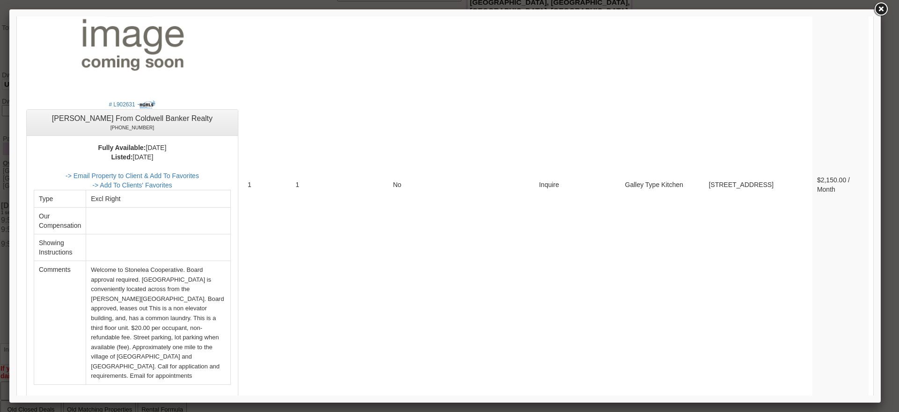
scroll to position [1889, 0]
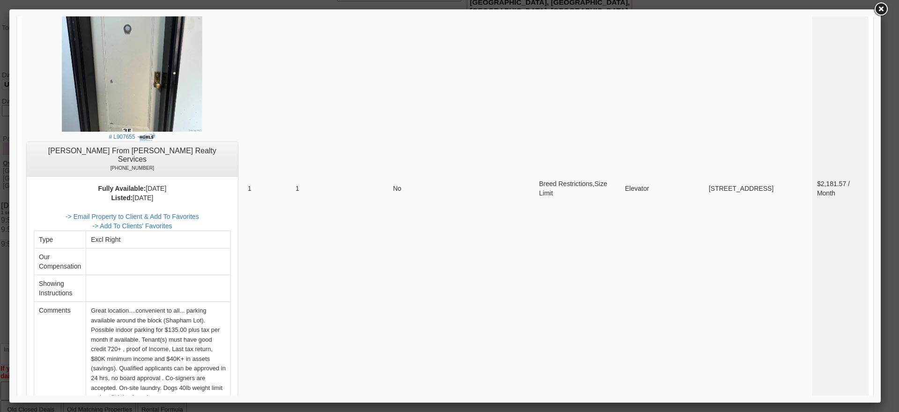
drag, startPoint x: 867, startPoint y: 82, endPoint x: 899, endPoint y: 277, distance: 197.5
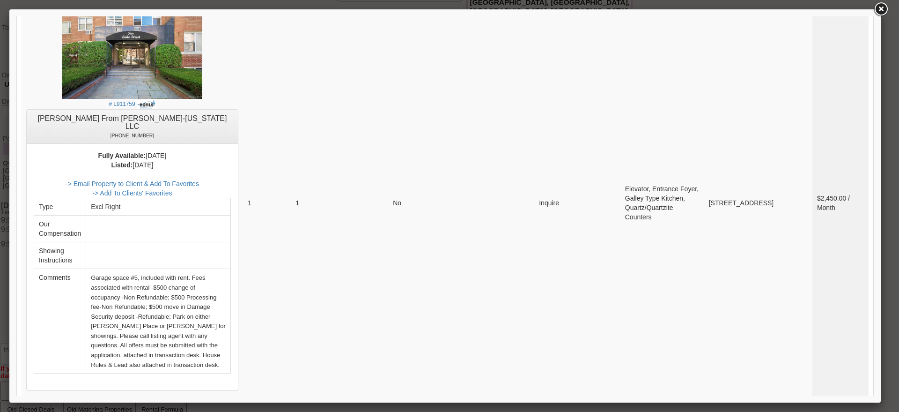
scroll to position [2934, 0]
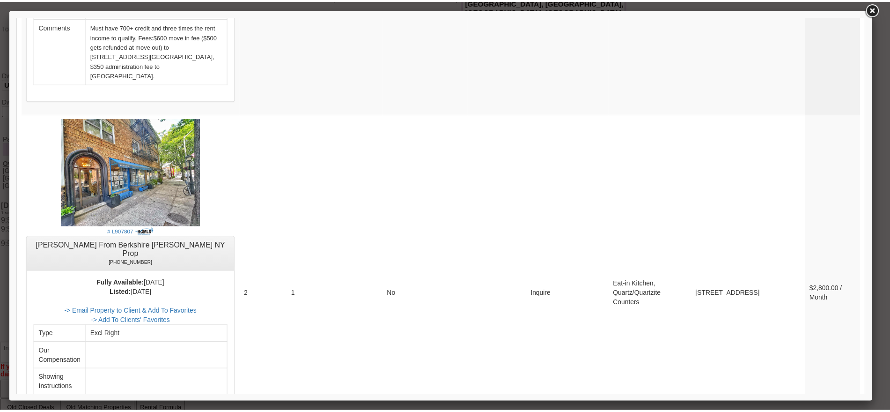
scroll to position [0, 0]
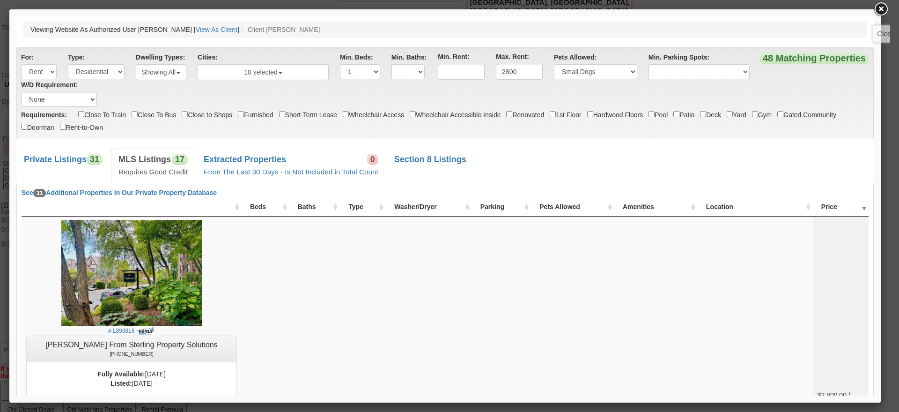
click at [880, 12] on link at bounding box center [880, 9] width 17 height 17
